Goal: Transaction & Acquisition: Purchase product/service

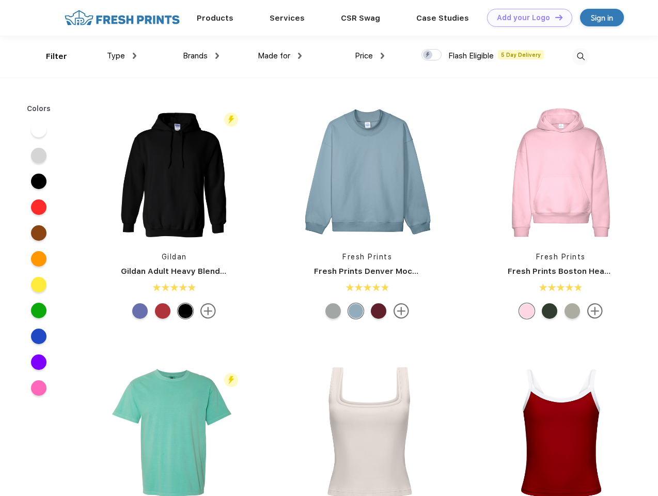
click at [526, 18] on link "Add your Logo Design Tool" at bounding box center [529, 18] width 85 height 18
click at [0, 0] on div "Design Tool" at bounding box center [0, 0] width 0 height 0
click at [554, 17] on link "Add your Logo Design Tool" at bounding box center [529, 18] width 85 height 18
click at [50, 56] on div "Filter" at bounding box center [56, 57] width 21 height 12
click at [122, 56] on span "Type" at bounding box center [116, 55] width 18 height 9
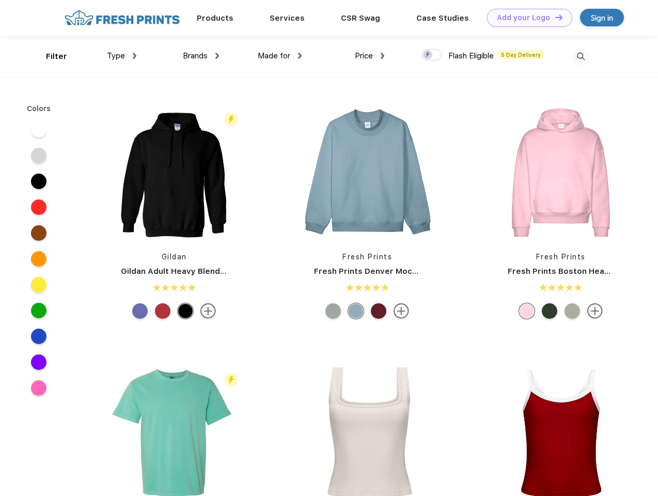
click at [201, 56] on span "Brands" at bounding box center [195, 55] width 25 height 9
click at [280, 56] on span "Made for" at bounding box center [274, 55] width 33 height 9
click at [370, 56] on span "Price" at bounding box center [364, 55] width 18 height 9
click at [432, 55] on div at bounding box center [432, 54] width 20 height 11
click at [428, 55] on input "checkbox" at bounding box center [425, 52] width 7 height 7
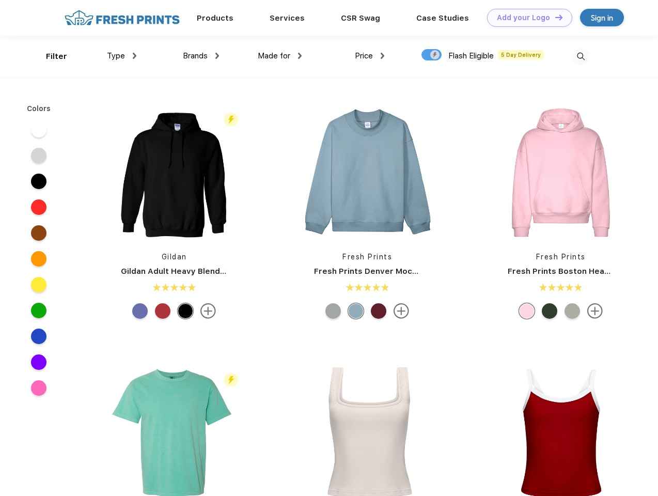
click at [581, 56] on img at bounding box center [580, 56] width 17 height 17
